Goal: Information Seeking & Learning: Learn about a topic

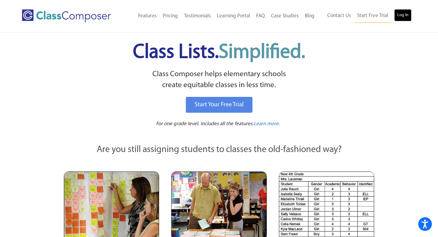
click at [399, 15] on link "Log In" at bounding box center [402, 15] width 17 height 12
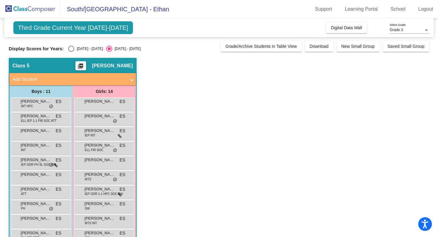
click at [78, 47] on div "[DATE] - [DATE]" at bounding box center [88, 48] width 29 height 5
click at [71, 52] on input "[DATE] - [DATE]" at bounding box center [71, 52] width 0 height 0
radio input "true"
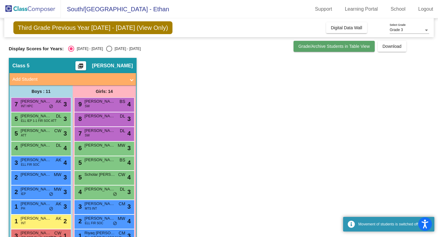
click at [322, 50] on button "Grade/Archive Students in Table View" at bounding box center [333, 46] width 81 height 11
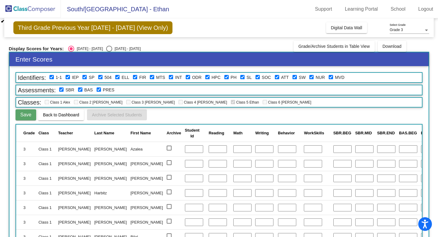
click at [106, 50] on div "Select an option" at bounding box center [109, 49] width 6 height 6
click at [109, 52] on input "2025 - 2026" at bounding box center [109, 52] width 0 height 0
radio input "true"
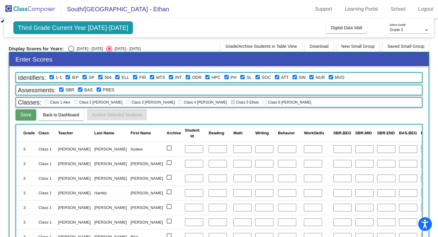
click at [71, 49] on div "Select an option" at bounding box center [71, 49] width 6 height 6
click at [71, 52] on input "2024 - 2025" at bounding box center [71, 52] width 0 height 0
radio input "true"
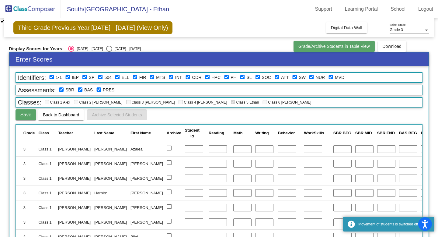
click at [327, 48] on span "Grade/Archive Students in Table View" at bounding box center [333, 46] width 71 height 5
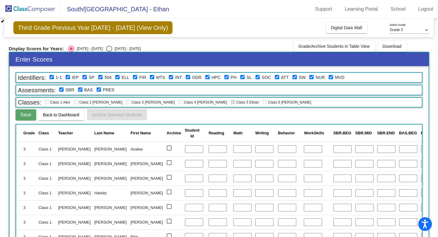
click at [49, 148] on td "Class 1" at bounding box center [47, 148] width 20 height 15
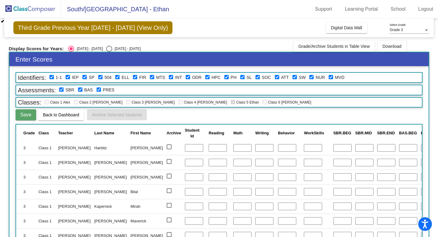
scroll to position [104, 0]
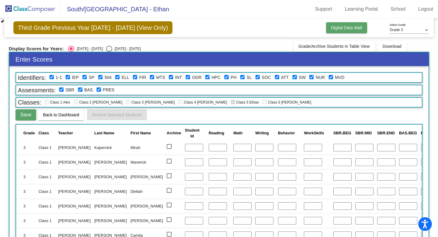
click at [338, 28] on span "Digital Data Wall" at bounding box center [346, 27] width 31 height 5
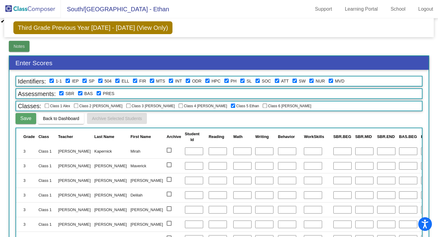
click at [17, 49] on button "Notes" at bounding box center [19, 46] width 21 height 11
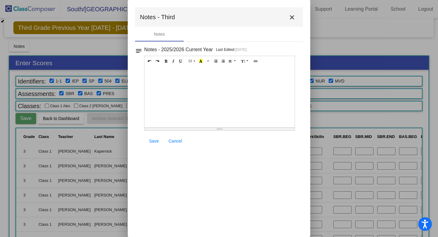
click at [144, 50] on div "notes Notes - 2025/2026 Current Year Last Edited: 8/11/25 13 8 9 10 11 12 14 18…" at bounding box center [219, 96] width 168 height 103
click at [138, 50] on mat-icon "notes" at bounding box center [138, 48] width 7 height 7
click at [297, 16] on button "close" at bounding box center [292, 17] width 12 height 12
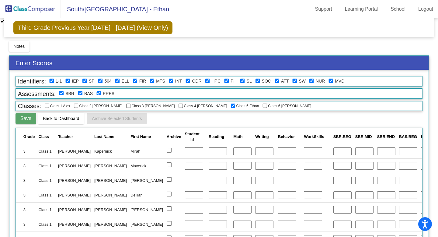
click at [108, 30] on span "Third Grade Previous Year 2024 - 2025 (View Only)" at bounding box center [92, 27] width 159 height 13
click at [50, 120] on span "Back to Dashboard" at bounding box center [61, 118] width 36 height 5
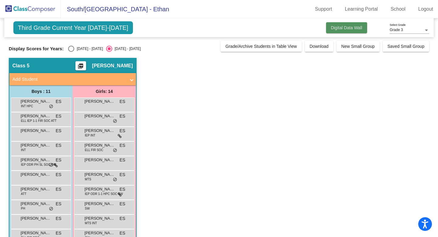
click at [331, 32] on button "Digital Data Wall" at bounding box center [346, 27] width 41 height 11
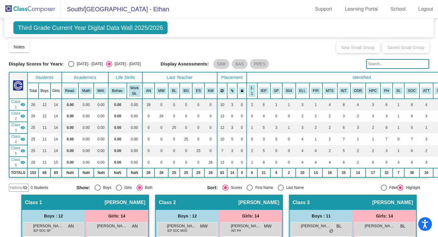
click at [23, 105] on mat-icon "visibility" at bounding box center [22, 104] width 5 height 5
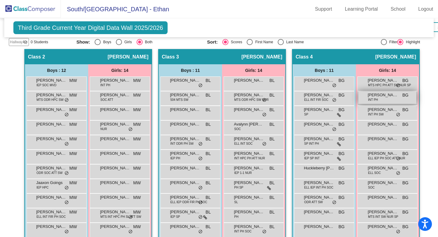
scroll to position [159, 0]
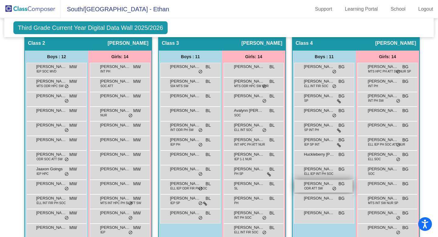
click at [320, 186] on span "ODR ATT SW" at bounding box center [313, 188] width 19 height 5
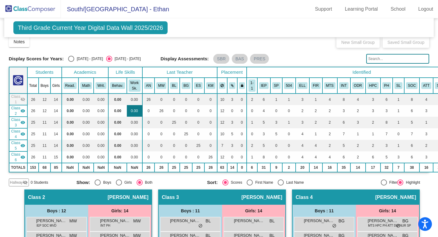
scroll to position [0, 0]
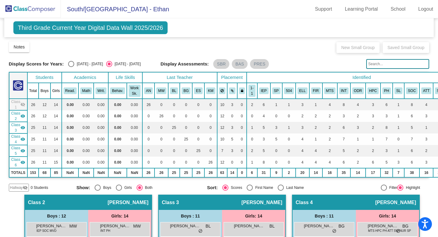
click at [76, 63] on div "[DATE] - [DATE]" at bounding box center [88, 63] width 29 height 5
click at [71, 67] on input "[DATE] - [DATE]" at bounding box center [71, 67] width 0 height 0
radio input "true"
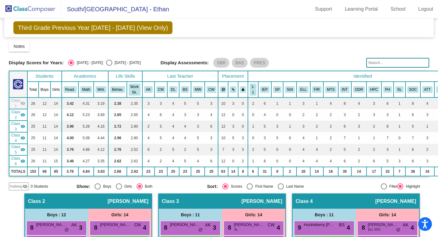
click at [22, 115] on mat-icon "visibility" at bounding box center [22, 114] width 5 height 5
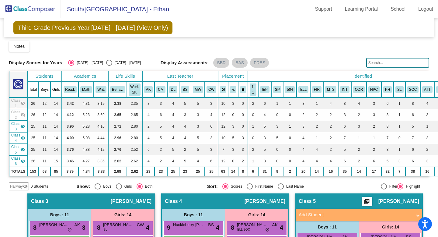
click at [22, 115] on mat-icon "visibility_off" at bounding box center [22, 114] width 5 height 5
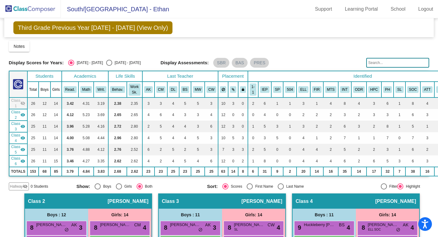
click at [22, 103] on mat-icon "visibility_off" at bounding box center [22, 103] width 5 height 5
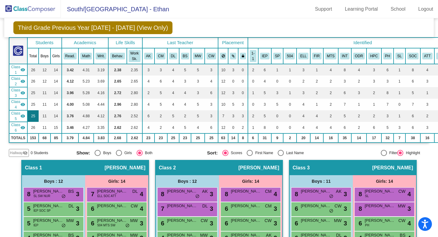
scroll to position [36, 0]
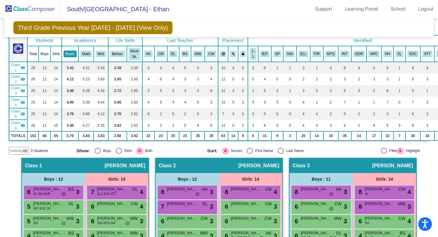
click at [71, 51] on button "Read." at bounding box center [70, 53] width 13 height 7
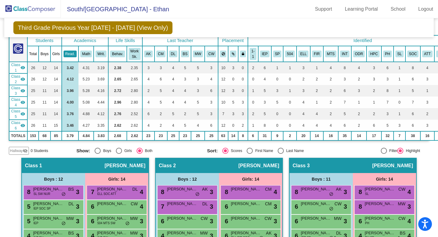
click at [71, 51] on button "Read." at bounding box center [70, 53] width 13 height 7
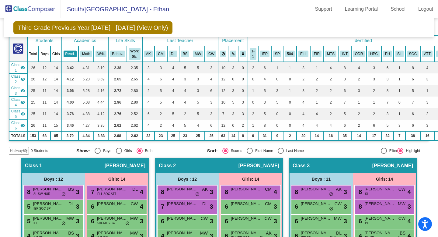
click at [71, 51] on button "Read." at bounding box center [70, 53] width 13 height 7
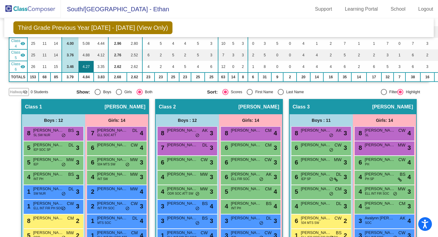
scroll to position [0, 0]
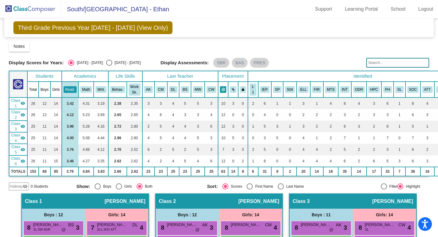
click at [223, 89] on icon at bounding box center [223, 90] width 3 height 4
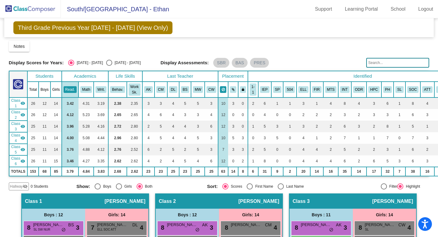
click at [223, 89] on icon at bounding box center [223, 90] width 3 height 4
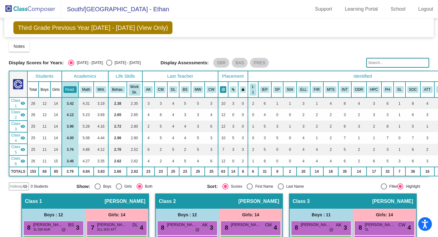
click at [223, 89] on icon at bounding box center [223, 90] width 3 height 4
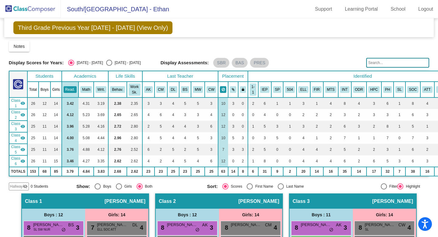
click at [223, 89] on icon at bounding box center [223, 90] width 3 height 4
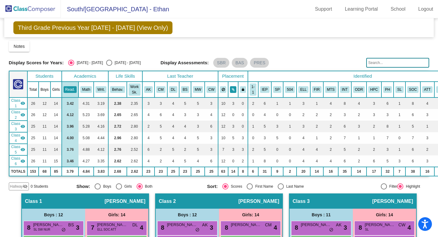
click at [232, 89] on icon at bounding box center [233, 90] width 3 height 4
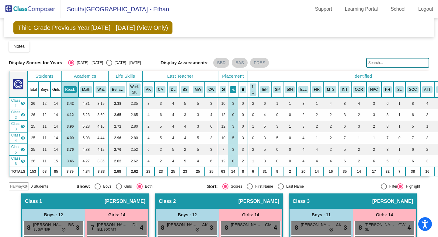
click at [232, 89] on icon at bounding box center [233, 90] width 3 height 4
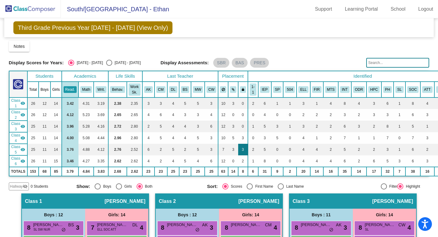
click at [243, 148] on td "3" at bounding box center [243, 150] width 10 height 12
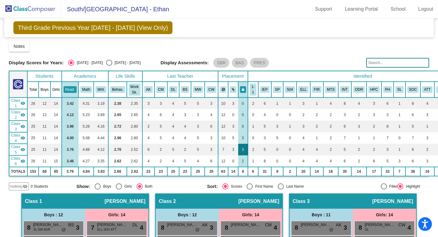
click at [243, 148] on td "3" at bounding box center [243, 150] width 10 height 12
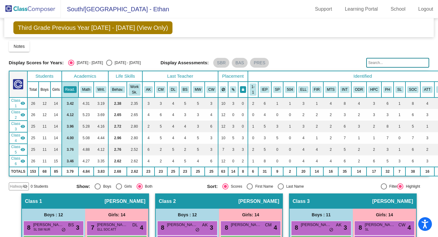
click at [243, 89] on icon at bounding box center [243, 90] width 2 height 4
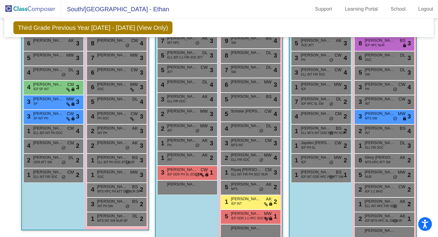
scroll to position [457, 0]
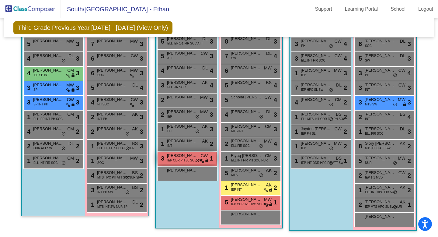
click at [205, 158] on span "lock" at bounding box center [207, 160] width 4 height 5
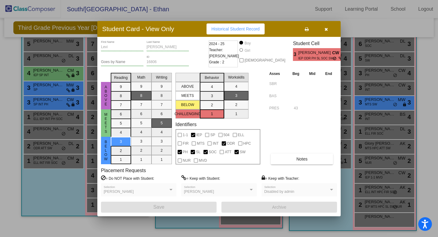
click at [329, 189] on div at bounding box center [331, 189] width 5 height 4
click at [331, 189] on div at bounding box center [331, 190] width 3 height 2
click at [328, 27] on button "button" at bounding box center [325, 28] width 19 height 11
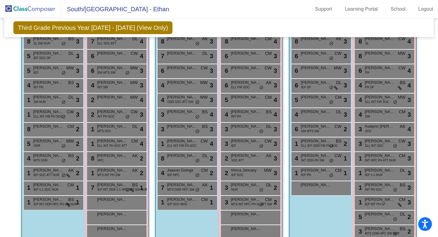
scroll to position [0, 0]
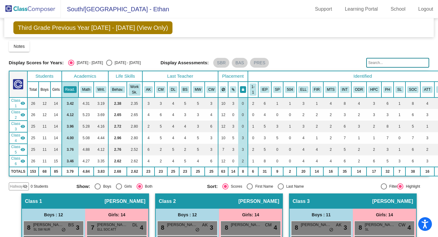
click at [243, 86] on button at bounding box center [243, 89] width 6 height 7
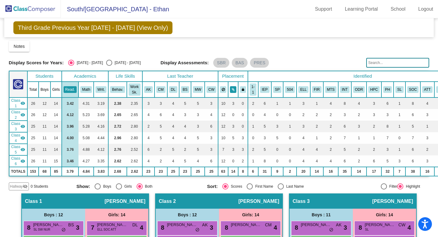
click at [231, 88] on button at bounding box center [233, 89] width 6 height 7
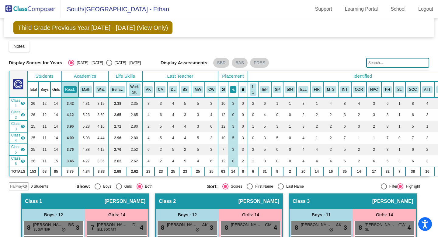
click at [232, 87] on button at bounding box center [233, 89] width 6 height 7
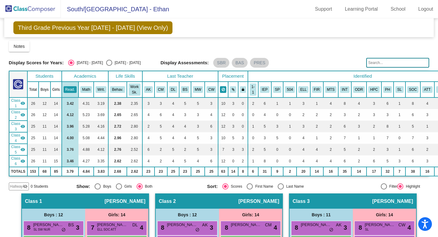
click at [224, 87] on button at bounding box center [223, 89] width 7 height 7
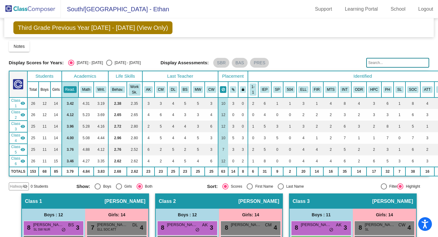
click at [225, 89] on button at bounding box center [223, 89] width 7 height 7
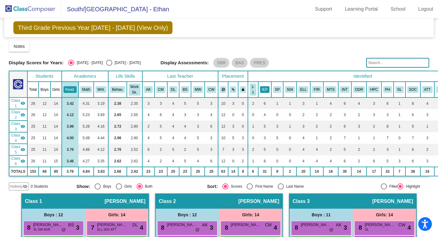
click at [268, 90] on button "IEP" at bounding box center [264, 89] width 9 height 7
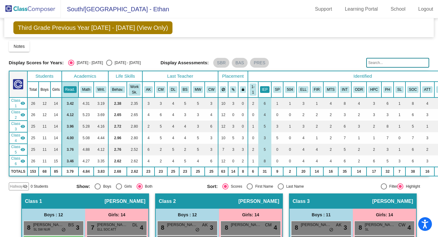
click at [262, 89] on button "IEP" at bounding box center [264, 89] width 9 height 7
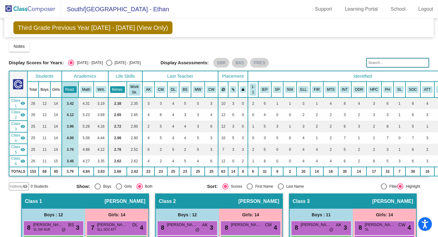
click at [121, 92] on button "Behav." at bounding box center [117, 89] width 15 height 7
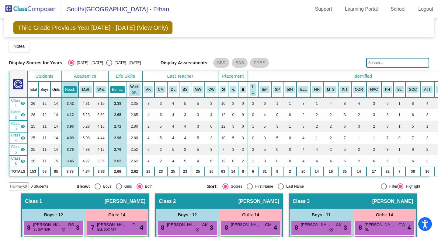
click at [121, 92] on button "Behav." at bounding box center [117, 89] width 15 height 7
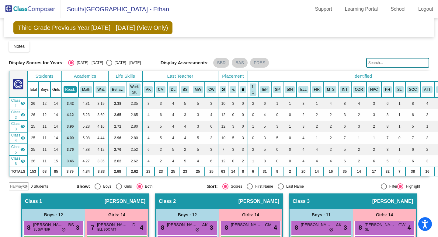
click at [70, 90] on button "Read." at bounding box center [70, 89] width 13 height 7
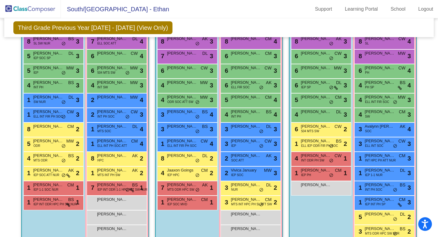
scroll to position [187, 0]
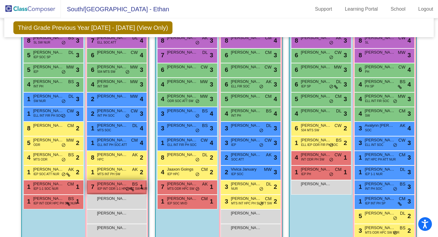
click at [110, 187] on span "IEP INT ODR 1-1 HPC ATT SW NUR" at bounding box center [122, 188] width 50 height 5
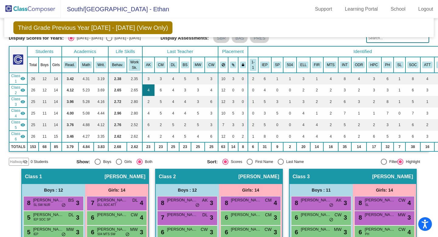
scroll to position [0, 0]
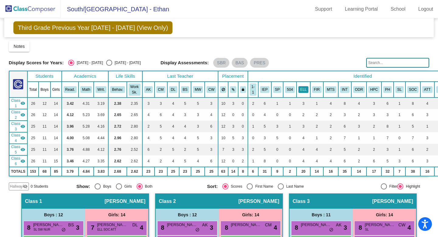
click at [305, 89] on button "ELL" at bounding box center [303, 89] width 10 height 7
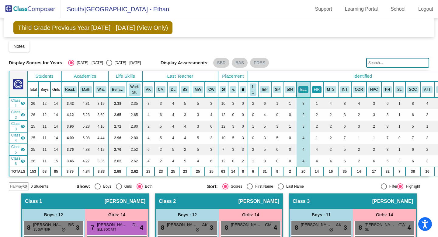
click at [315, 89] on button "FIR" at bounding box center [316, 89] width 9 height 7
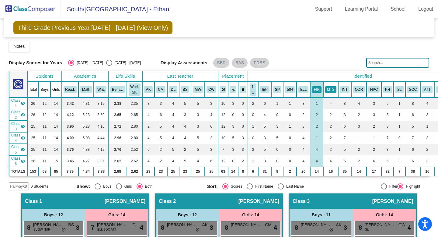
click at [333, 89] on button "MTS" at bounding box center [330, 89] width 11 height 7
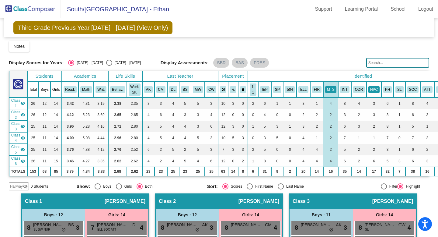
click at [375, 88] on button "HPC" at bounding box center [373, 89] width 11 height 7
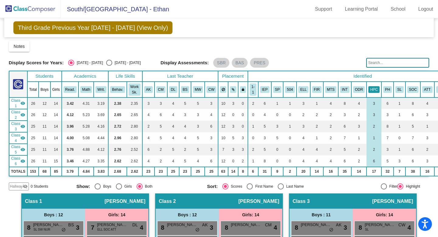
click at [374, 90] on button "HPC" at bounding box center [373, 89] width 11 height 7
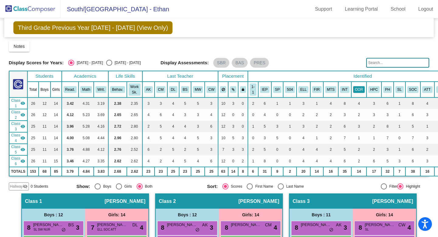
click at [359, 88] on button "ODR" at bounding box center [359, 89] width 12 height 7
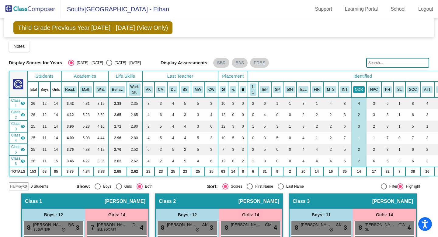
click at [362, 89] on button "ODR" at bounding box center [359, 89] width 12 height 7
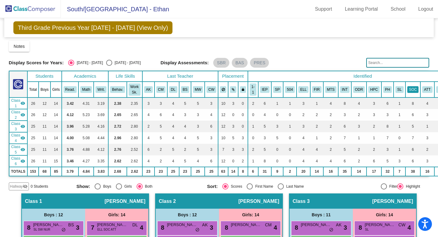
click at [413, 88] on button "SOC" at bounding box center [413, 89] width 12 height 7
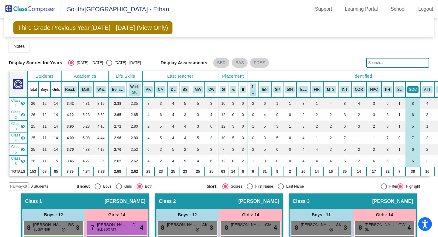
click at [412, 87] on button "SOC" at bounding box center [413, 89] width 12 height 7
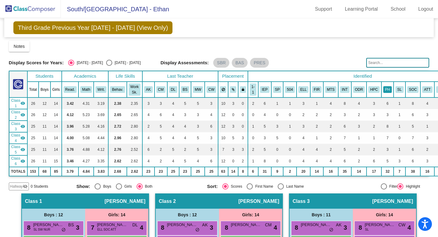
click at [387, 90] on button "PH" at bounding box center [387, 89] width 9 height 7
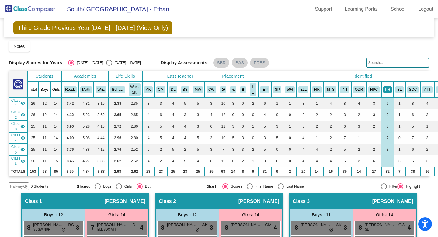
click at [390, 87] on button "PH" at bounding box center [387, 89] width 9 height 7
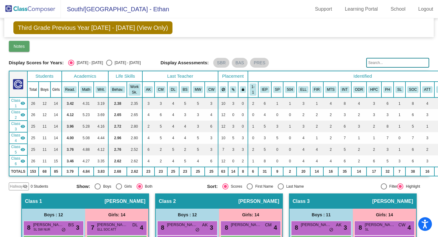
click at [26, 49] on button "Notes" at bounding box center [19, 46] width 21 height 11
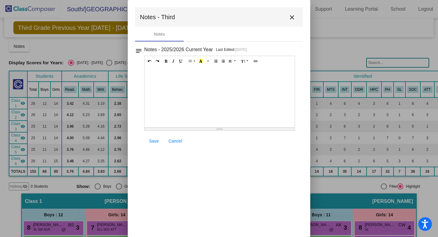
click at [140, 50] on mat-icon "notes" at bounding box center [138, 48] width 7 height 7
click at [146, 54] on h3 "Notes - 2025/2026 Current Year" at bounding box center [178, 49] width 69 height 9
click at [291, 13] on button "close" at bounding box center [292, 17] width 12 height 12
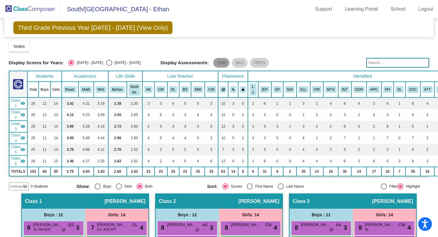
click at [218, 60] on mat-chip "SBR" at bounding box center [221, 63] width 16 height 10
click at [236, 60] on mat-chip "BAS" at bounding box center [240, 63] width 16 height 10
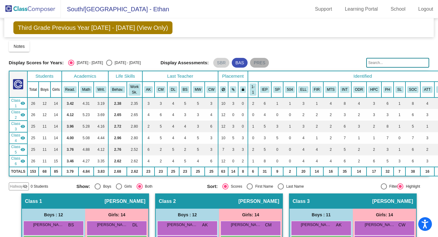
click at [252, 61] on mat-chip "PRES" at bounding box center [259, 63] width 19 height 10
click at [233, 62] on mat-chip "BAS" at bounding box center [240, 63] width 16 height 10
click at [125, 28] on span "Third Grade Previous Year 2024 - 2025 (View Only)" at bounding box center [92, 27] width 159 height 13
click at [27, 9] on img at bounding box center [30, 9] width 61 height 18
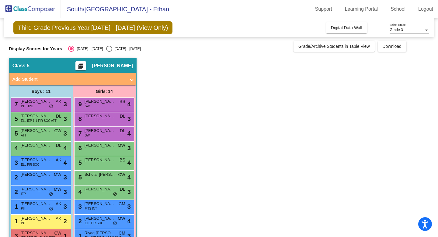
click at [126, 82] on mat-expansion-panel-header "Add Student" at bounding box center [72, 79] width 127 height 12
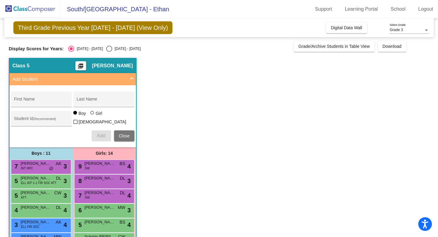
click at [126, 82] on mat-expansion-panel-header "Add Student" at bounding box center [72, 79] width 127 height 12
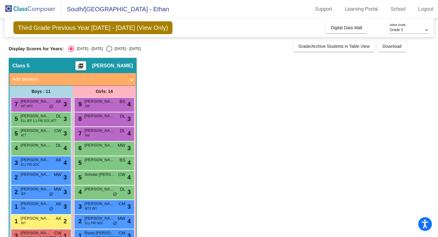
click at [84, 65] on mat-icon "picture_as_pdf" at bounding box center [80, 67] width 7 height 9
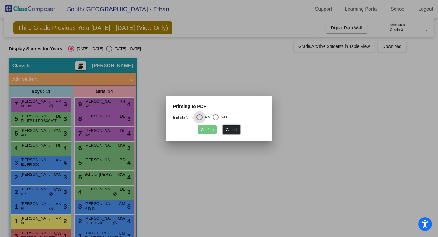
click at [233, 132] on button "Cancel" at bounding box center [231, 129] width 17 height 9
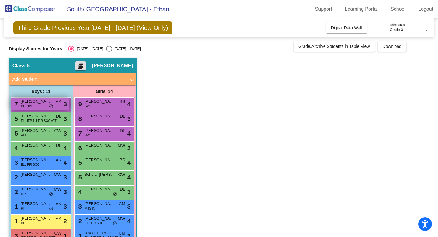
click at [48, 105] on div "7 Bennett Seitzer INT HPC AK lock do_not_disturb_alt 3" at bounding box center [40, 104] width 58 height 12
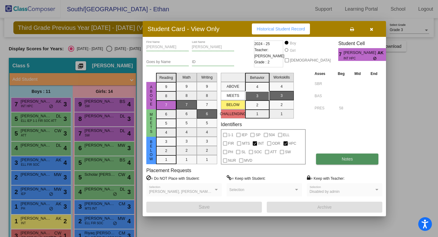
click at [330, 157] on button "Notes" at bounding box center [347, 158] width 62 height 11
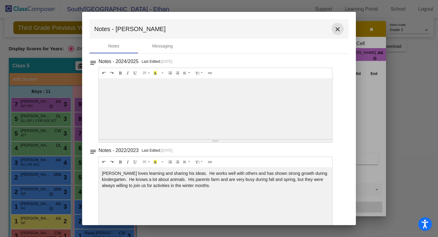
click at [334, 29] on mat-icon "close" at bounding box center [337, 29] width 7 height 7
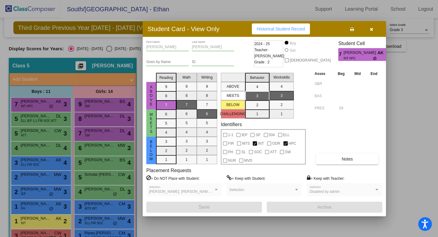
click at [54, 125] on div at bounding box center [219, 118] width 438 height 237
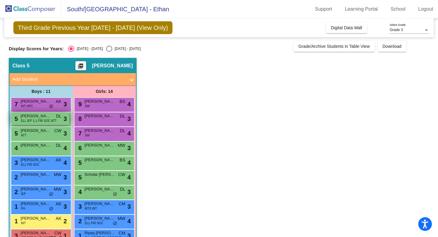
click at [55, 119] on span "ELL IEP 1-1 FIR SOC ATT" at bounding box center [39, 120] width 36 height 5
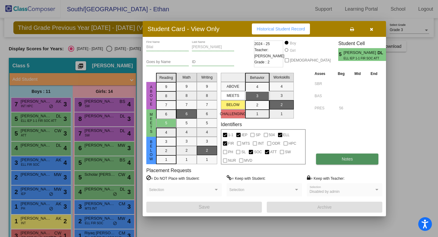
click at [341, 163] on button "Notes" at bounding box center [347, 158] width 62 height 11
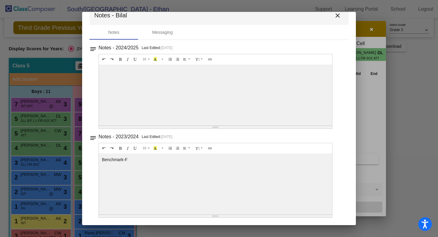
scroll to position [13, 0]
click at [334, 13] on mat-icon "close" at bounding box center [337, 15] width 7 height 7
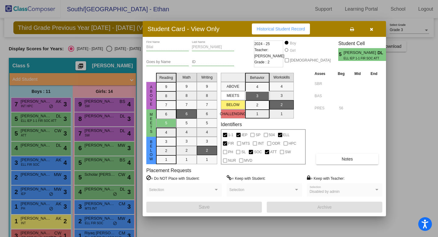
click at [40, 116] on div at bounding box center [219, 118] width 438 height 237
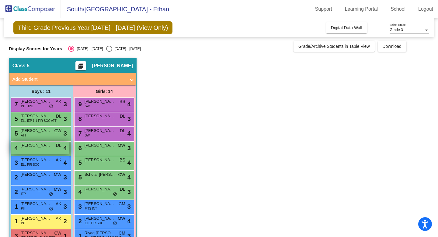
click at [47, 148] on div "4 Paxton Harmon DL lock do_not_disturb_alt 4" at bounding box center [40, 147] width 58 height 12
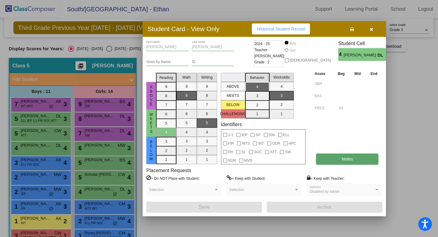
click at [336, 161] on button "Notes" at bounding box center [347, 158] width 62 height 11
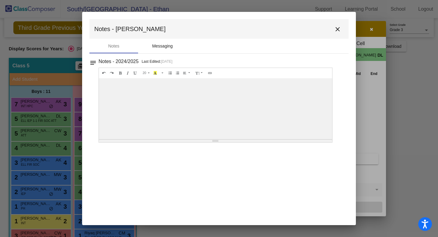
click at [162, 46] on div "Messaging" at bounding box center [162, 46] width 21 height 6
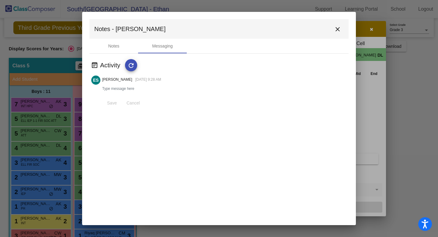
click at [339, 29] on mat-icon "close" at bounding box center [337, 29] width 7 height 7
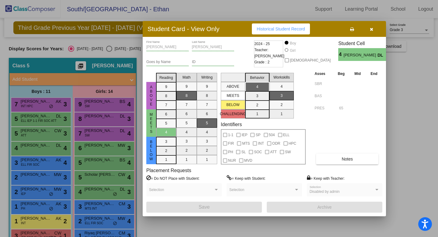
click at [366, 30] on button "button" at bounding box center [371, 28] width 19 height 11
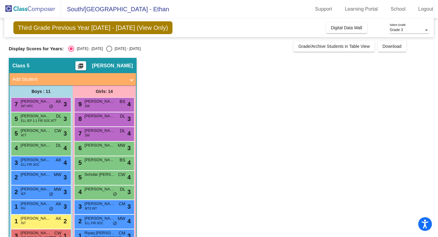
click at [355, 110] on app-classroom "Class 5 picture_as_pdf Ethan Sindelir Add Student First Name Last Name Student …" at bounding box center [219, 185] width 420 height 254
